Goal: Information Seeking & Learning: Learn about a topic

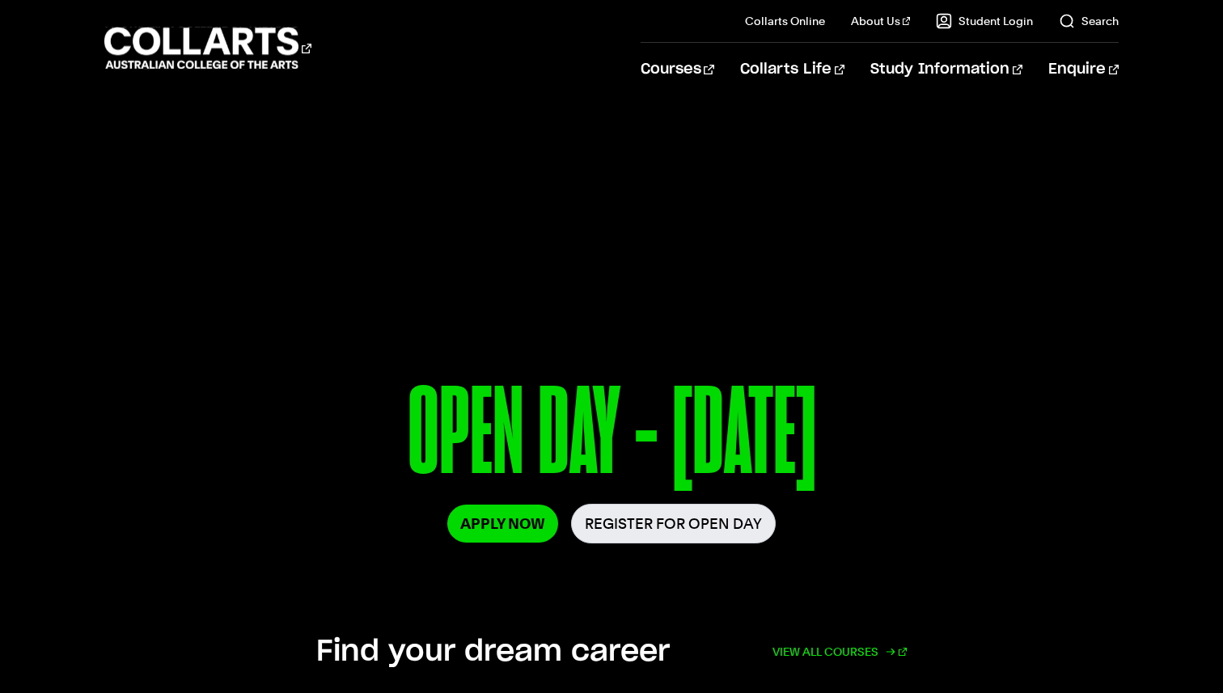
click at [827, 657] on link "View all courses" at bounding box center [839, 652] width 134 height 36
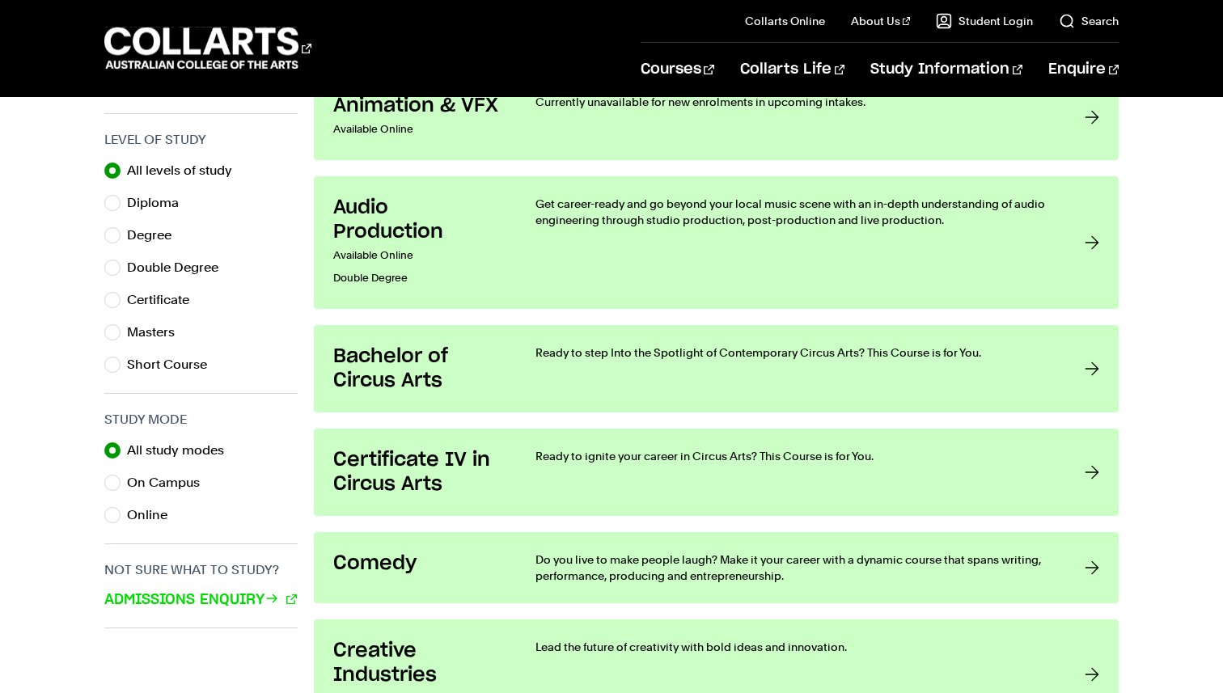
scroll to position [801, 0]
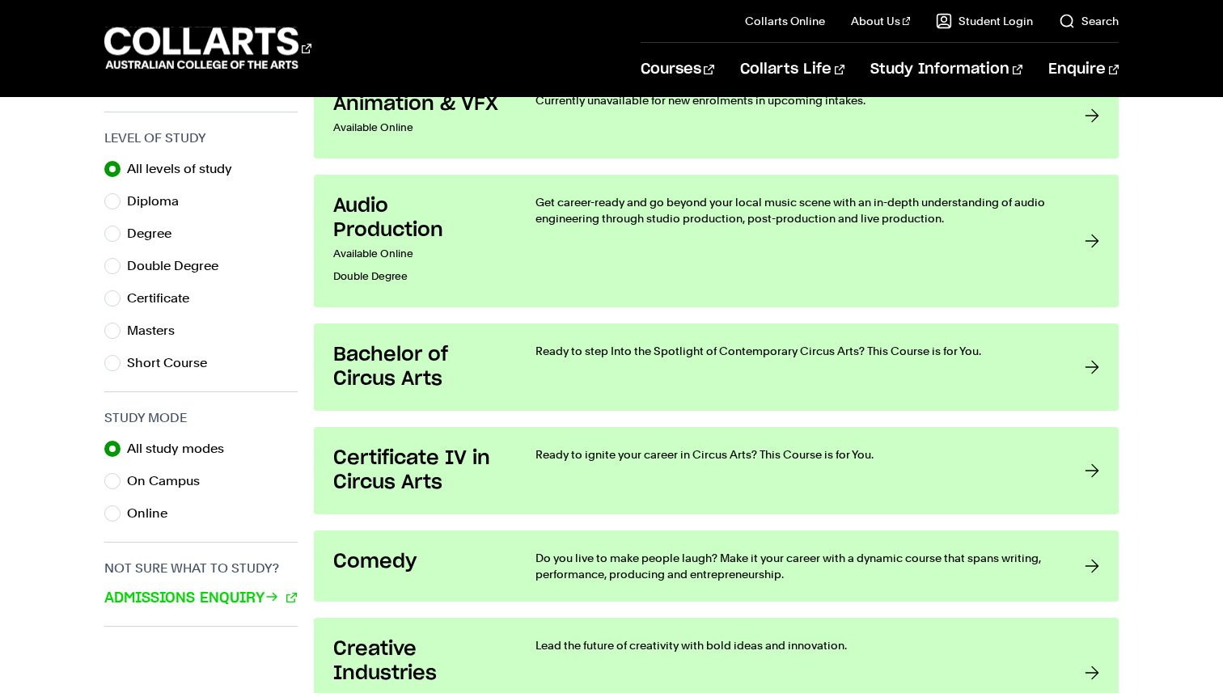
click at [448, 358] on h3 "Bachelor of Circus Arts" at bounding box center [418, 367] width 170 height 49
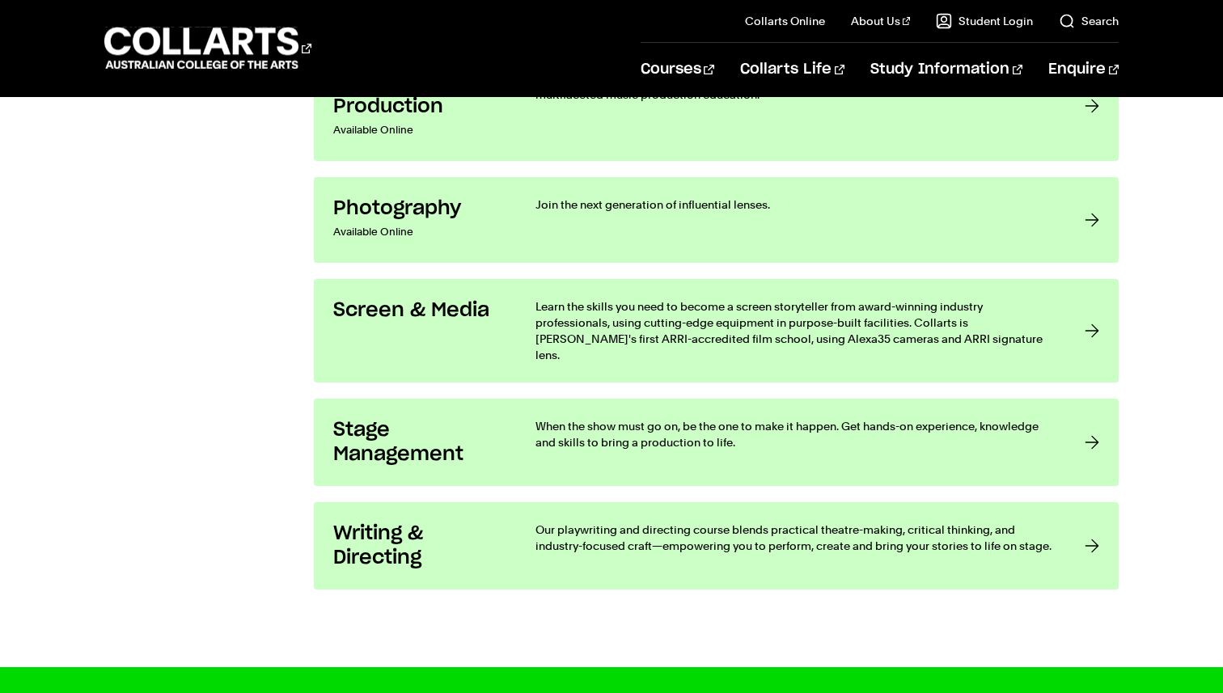
scroll to position [3297, 0]
